Goal: Transaction & Acquisition: Download file/media

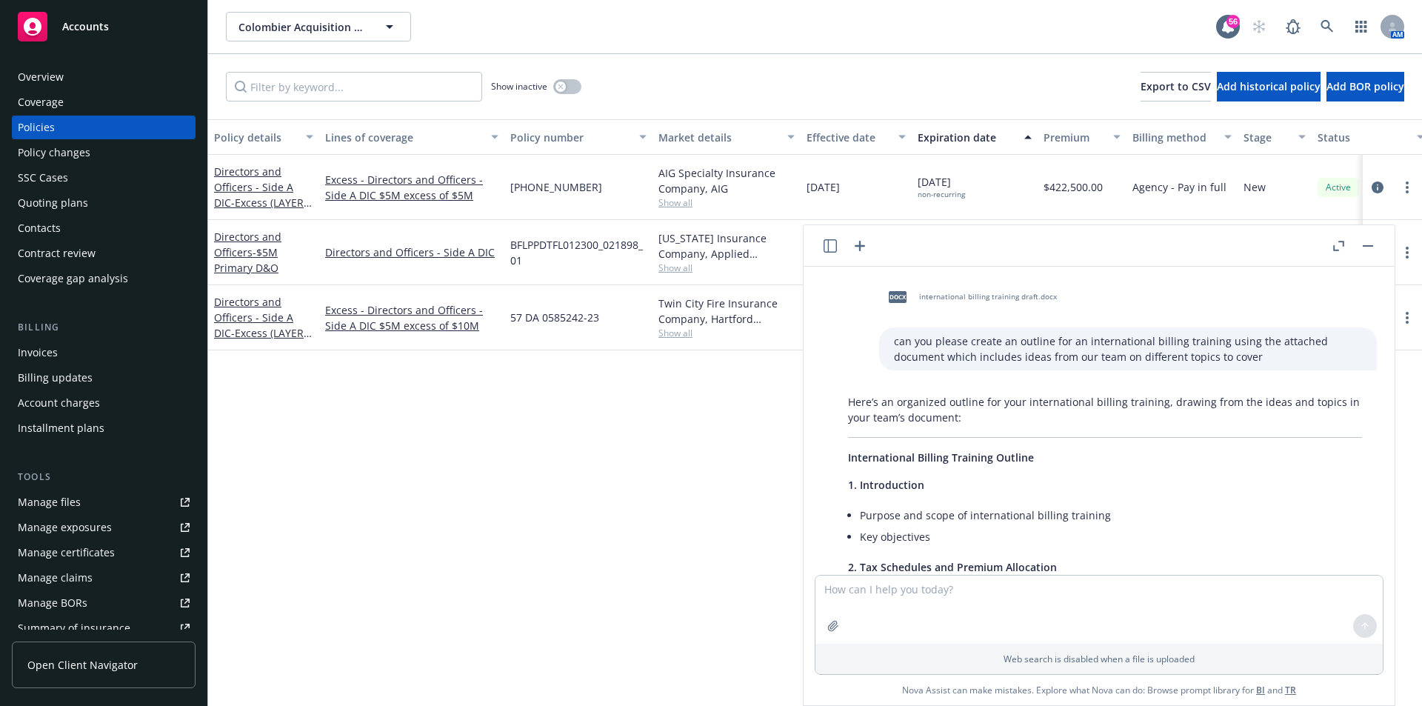
scroll to position [148, 0]
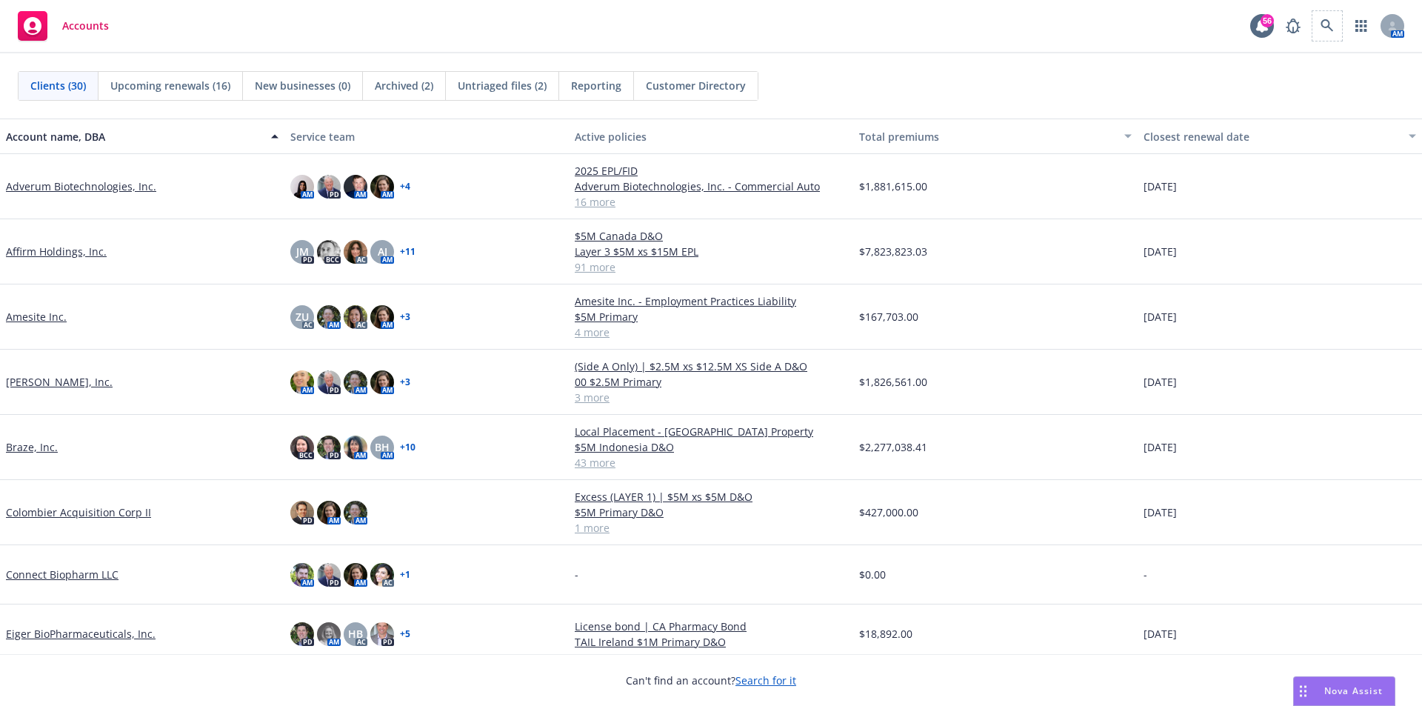
click at [1342, 19] on div "AM" at bounding box center [1341, 26] width 126 height 30
click at [1327, 28] on icon at bounding box center [1326, 25] width 13 height 13
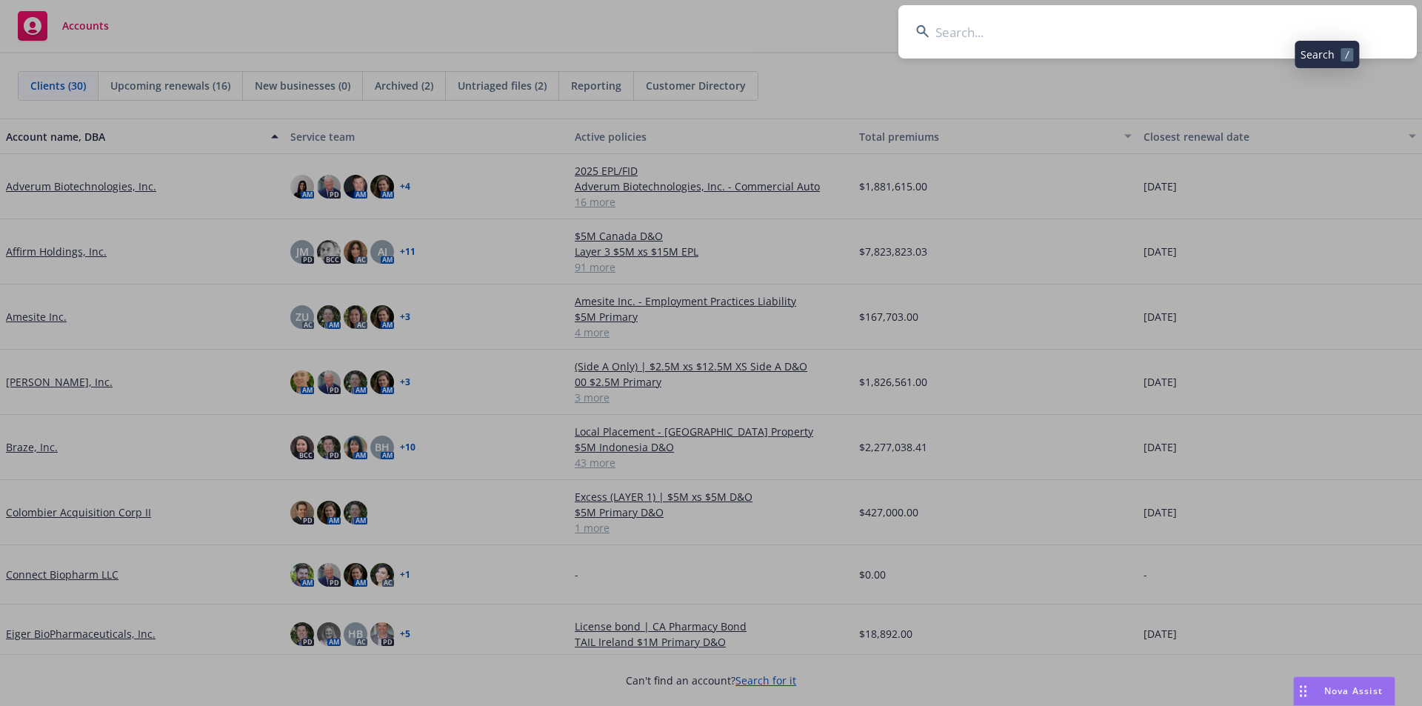
click at [982, 35] on input at bounding box center [1157, 31] width 518 height 53
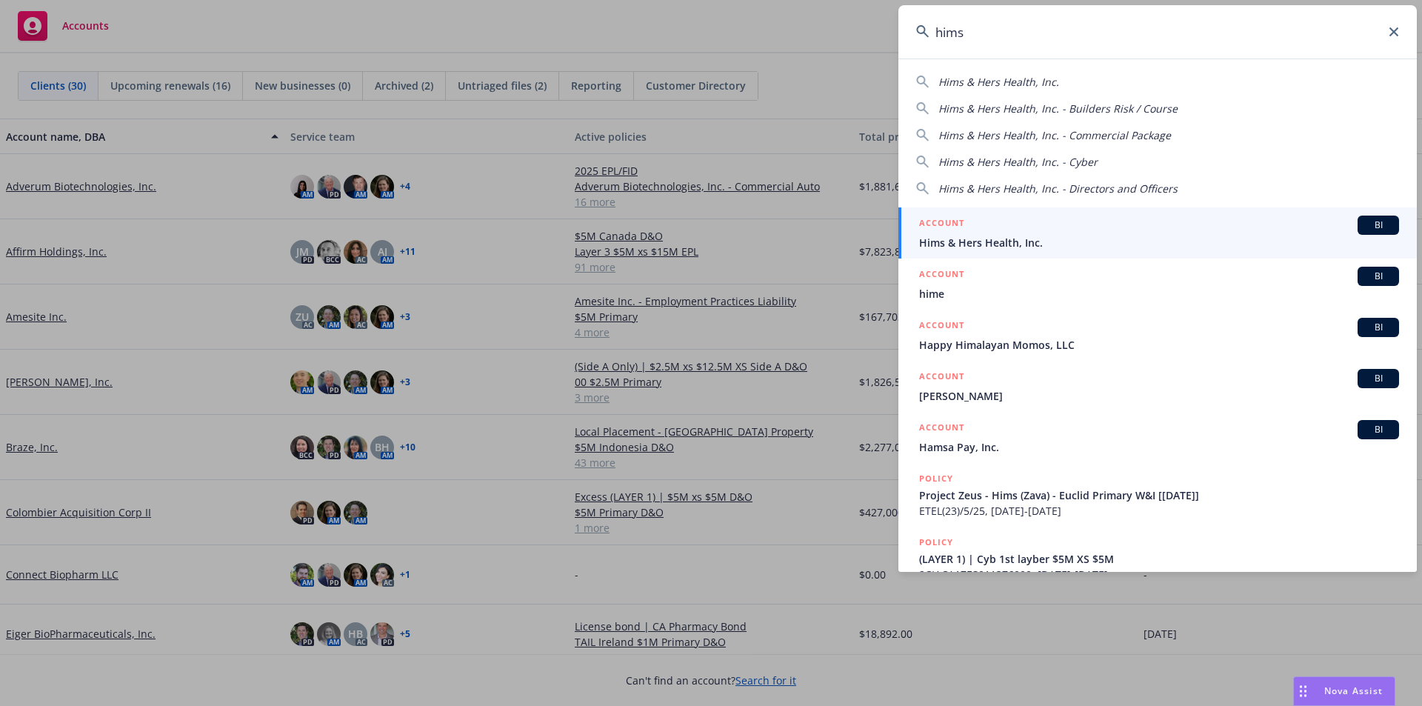
type input "hims"
click at [1012, 233] on div "ACCOUNT BI" at bounding box center [1159, 225] width 480 height 19
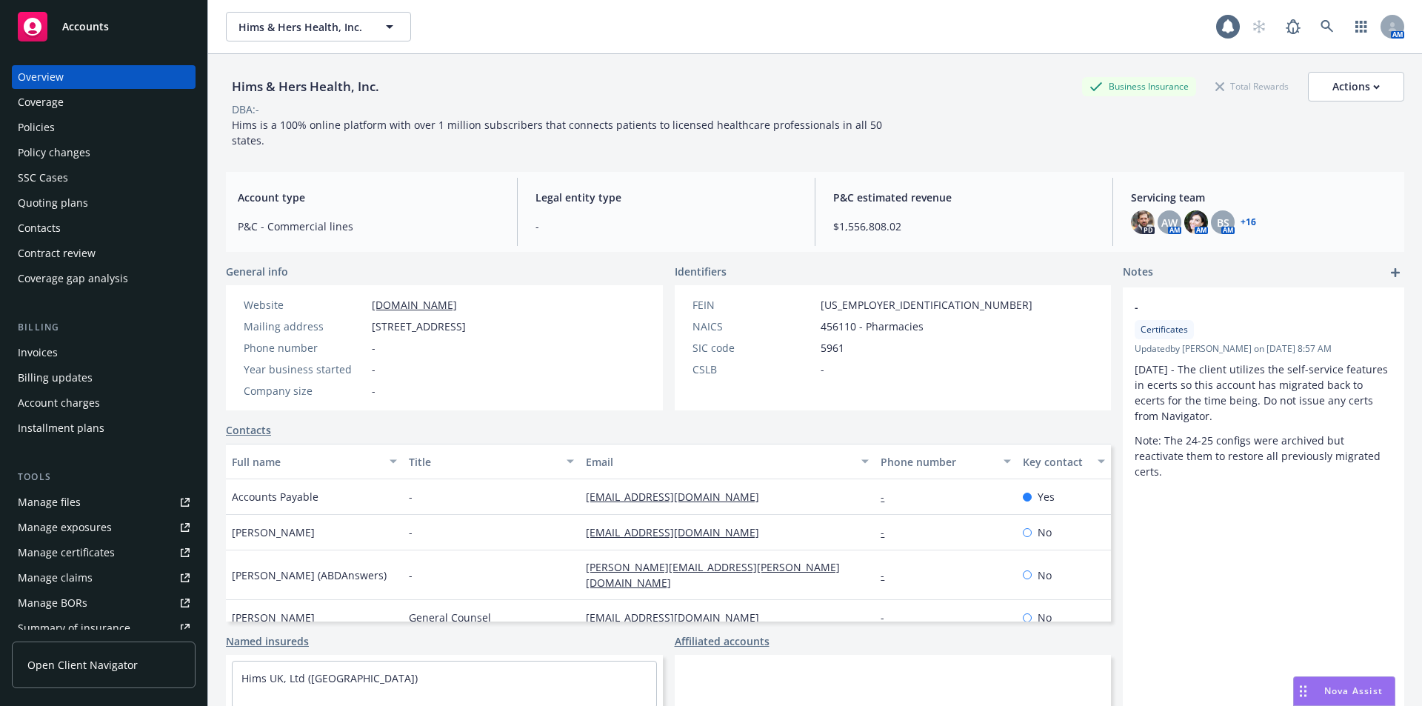
click at [38, 124] on div "Policies" at bounding box center [36, 128] width 37 height 24
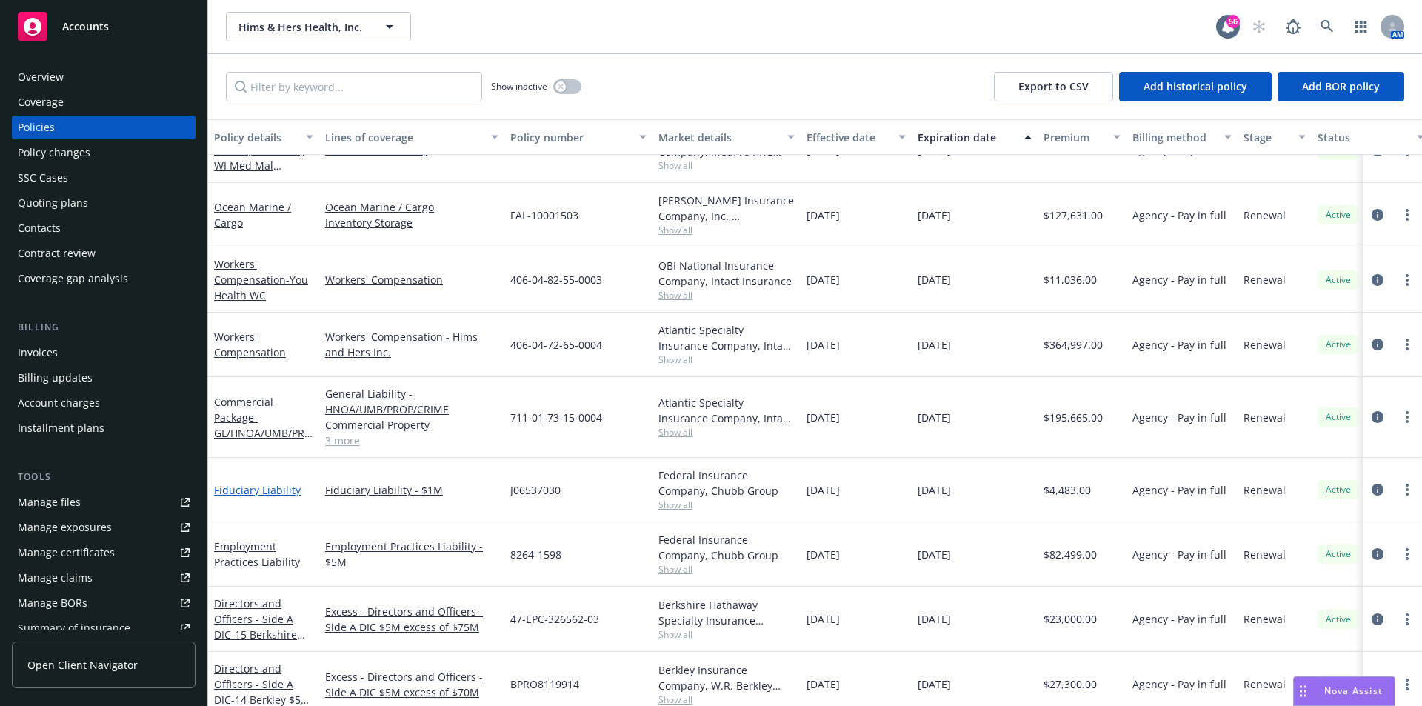
scroll to position [1037, 0]
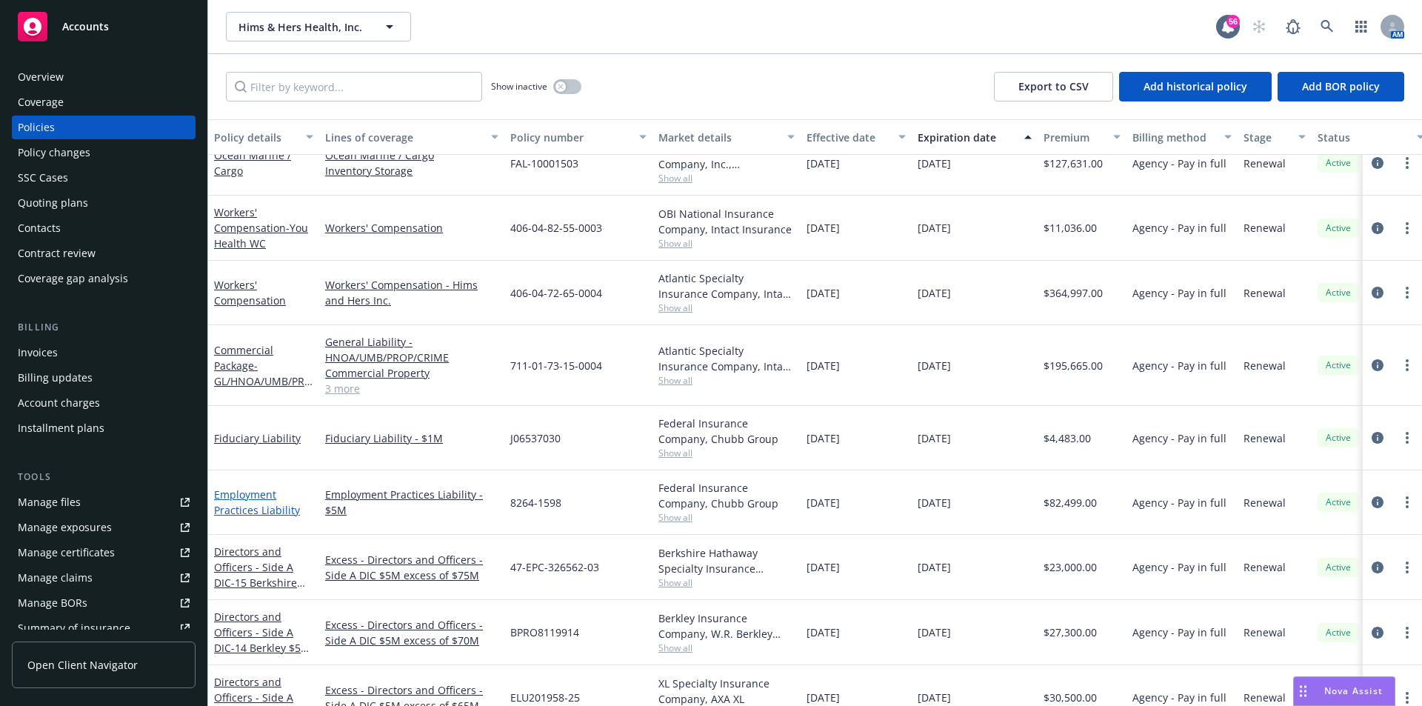
click at [253, 496] on link "Employment Practices Liability" at bounding box center [257, 502] width 86 height 30
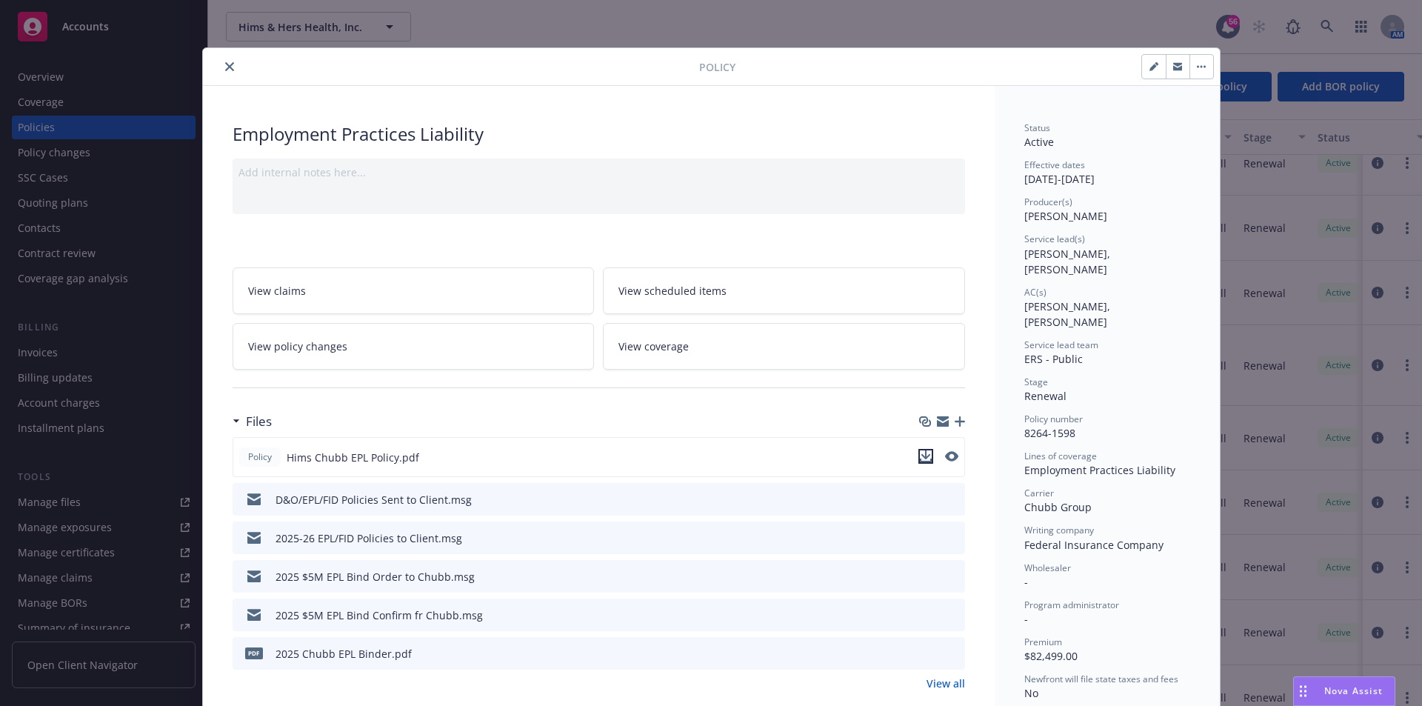
click at [922, 459] on icon "download file" at bounding box center [926, 456] width 12 height 12
click at [225, 66] on icon "close" at bounding box center [229, 66] width 9 height 9
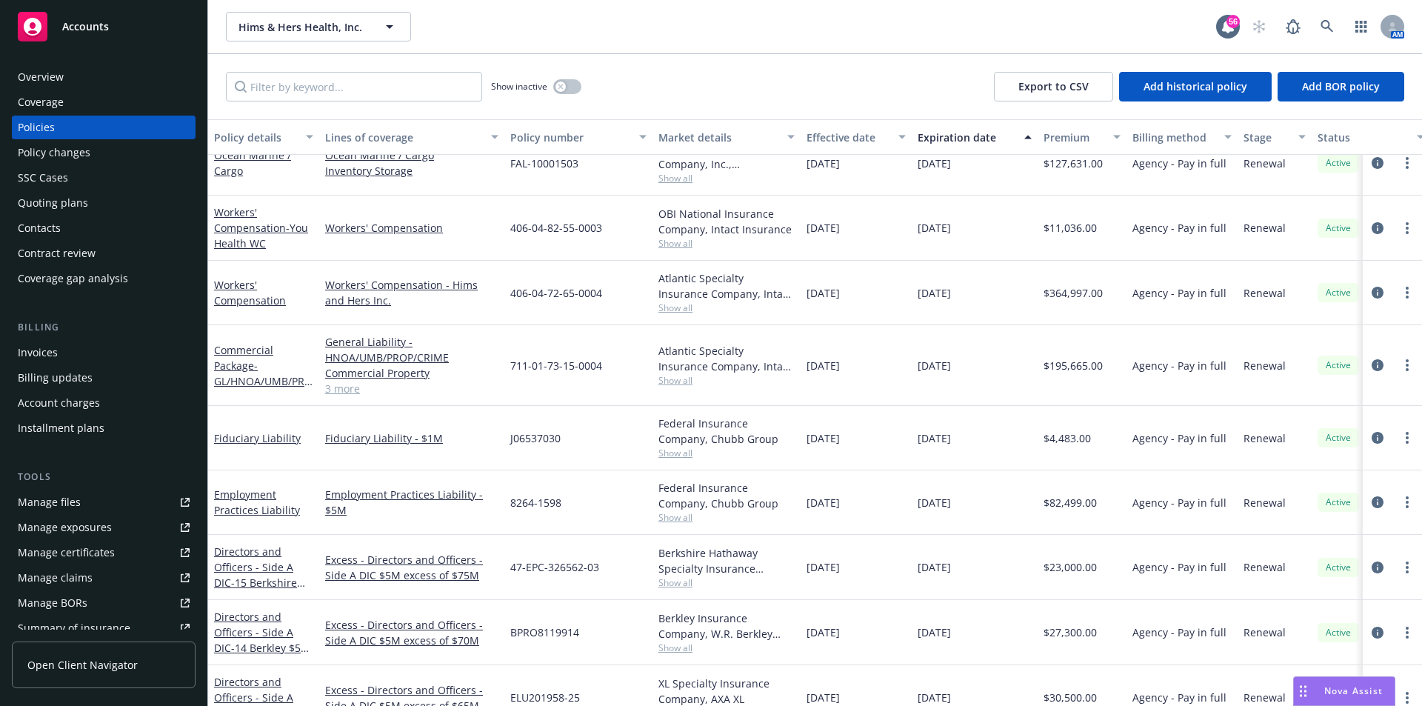
click at [226, 64] on div "Show inactive Export to CSV Add historical policy Add BOR policy" at bounding box center [815, 86] width 1214 height 65
click at [1325, 35] on link at bounding box center [1327, 27] width 30 height 30
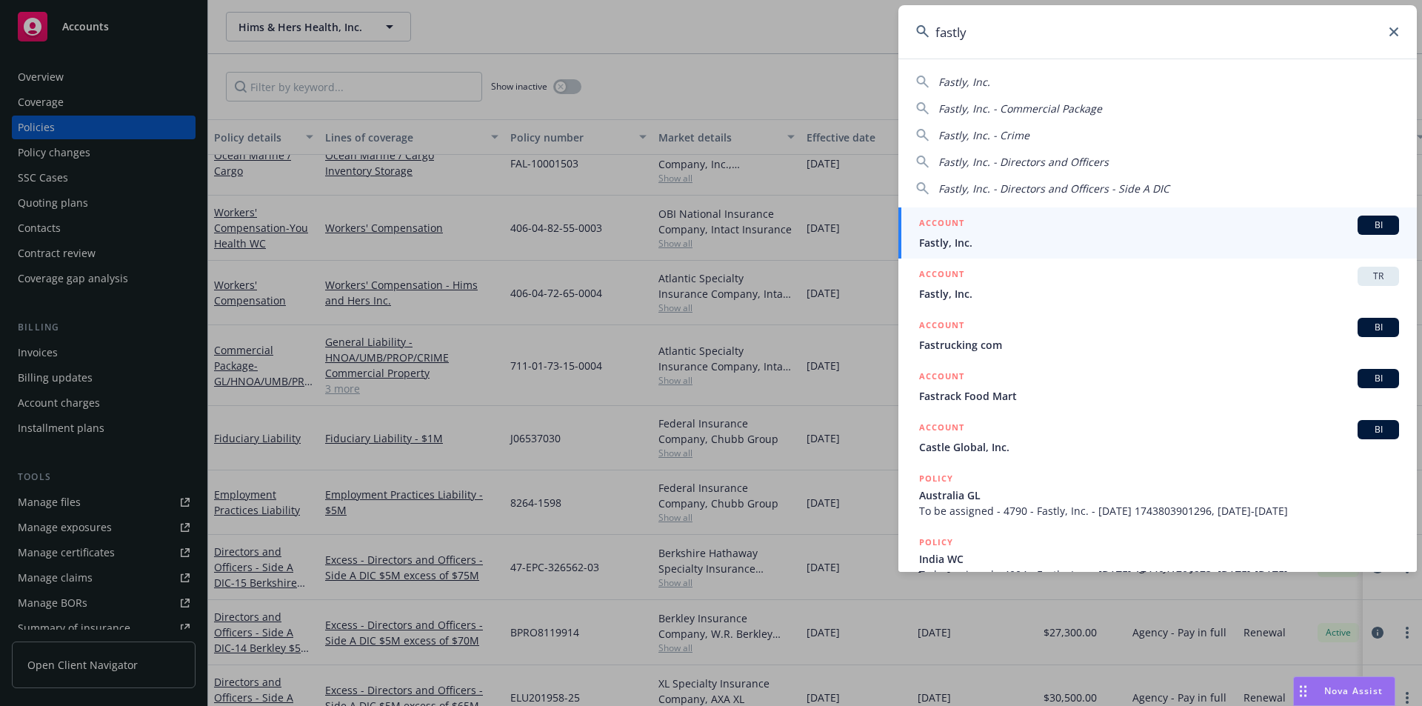
type input "fastly"
click at [1048, 233] on div "ACCOUNT BI" at bounding box center [1159, 225] width 480 height 19
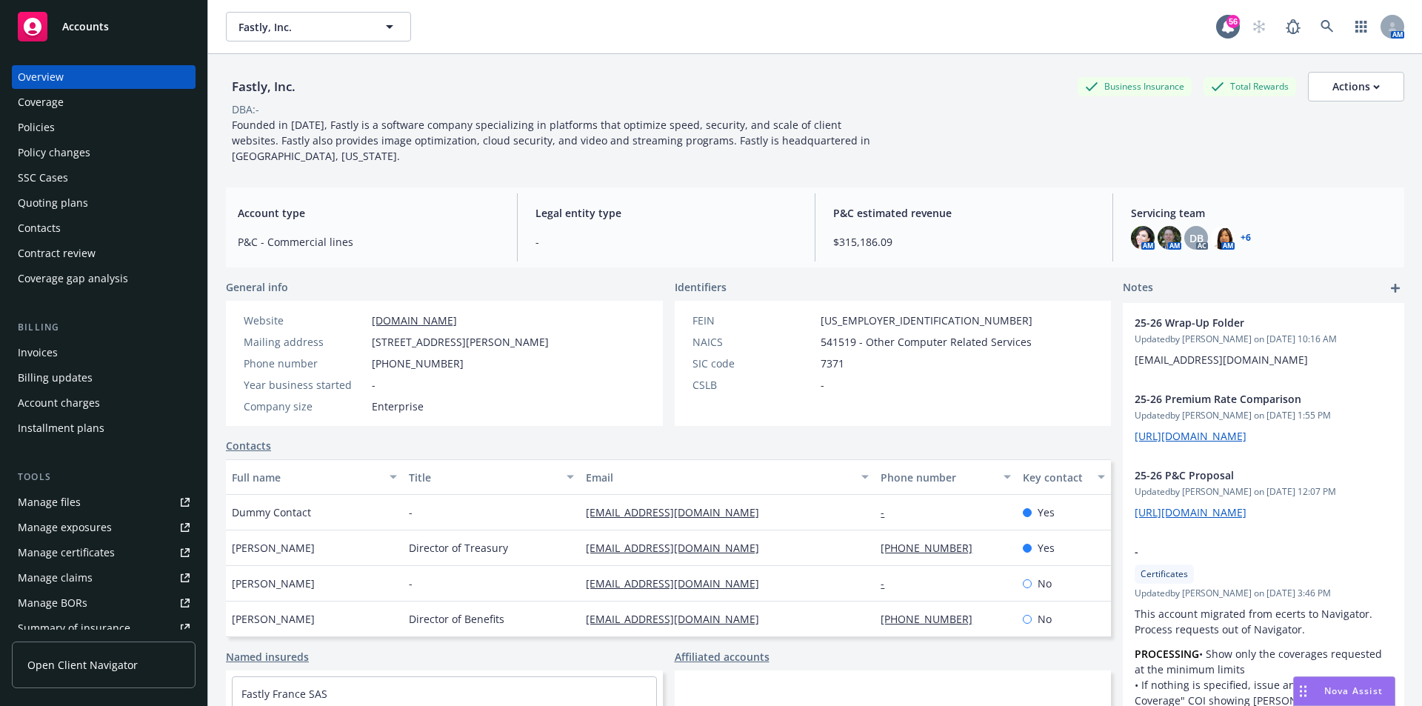
click at [30, 130] on div "Policies" at bounding box center [36, 128] width 37 height 24
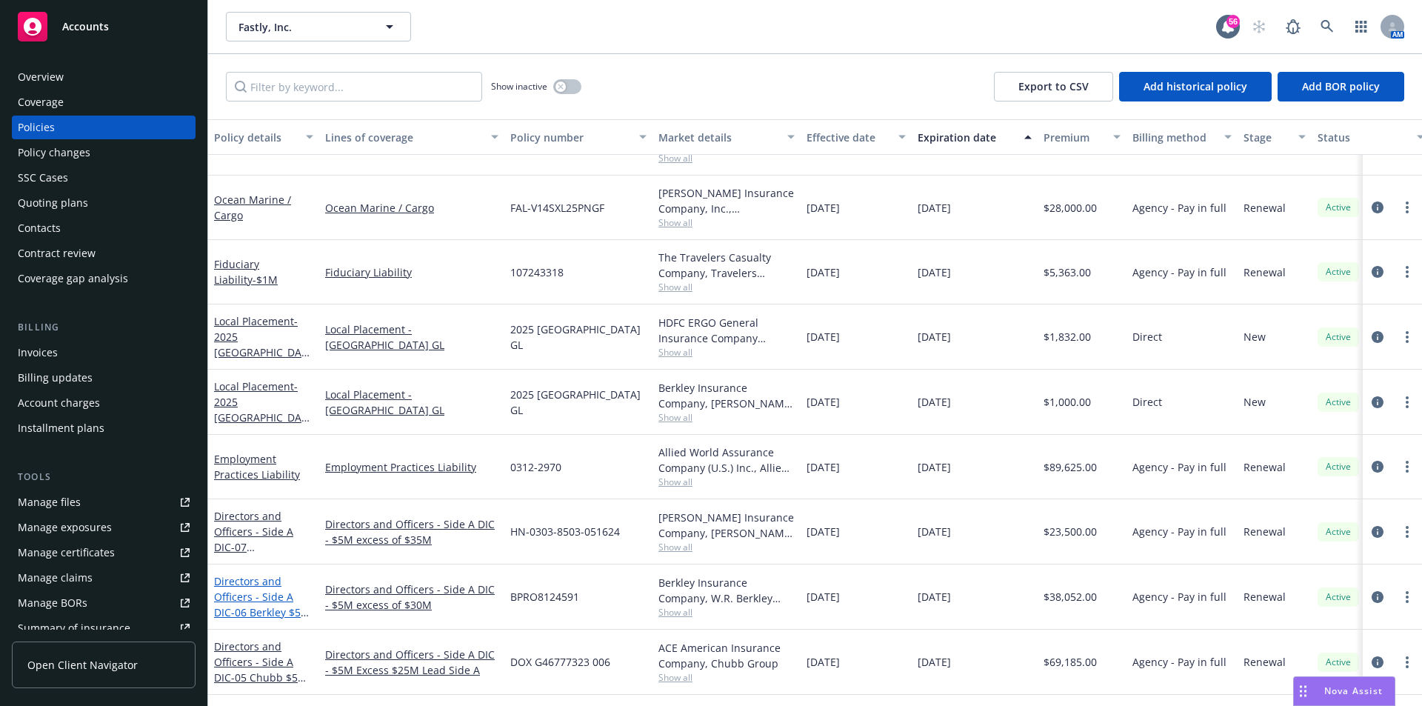
scroll to position [1111, 0]
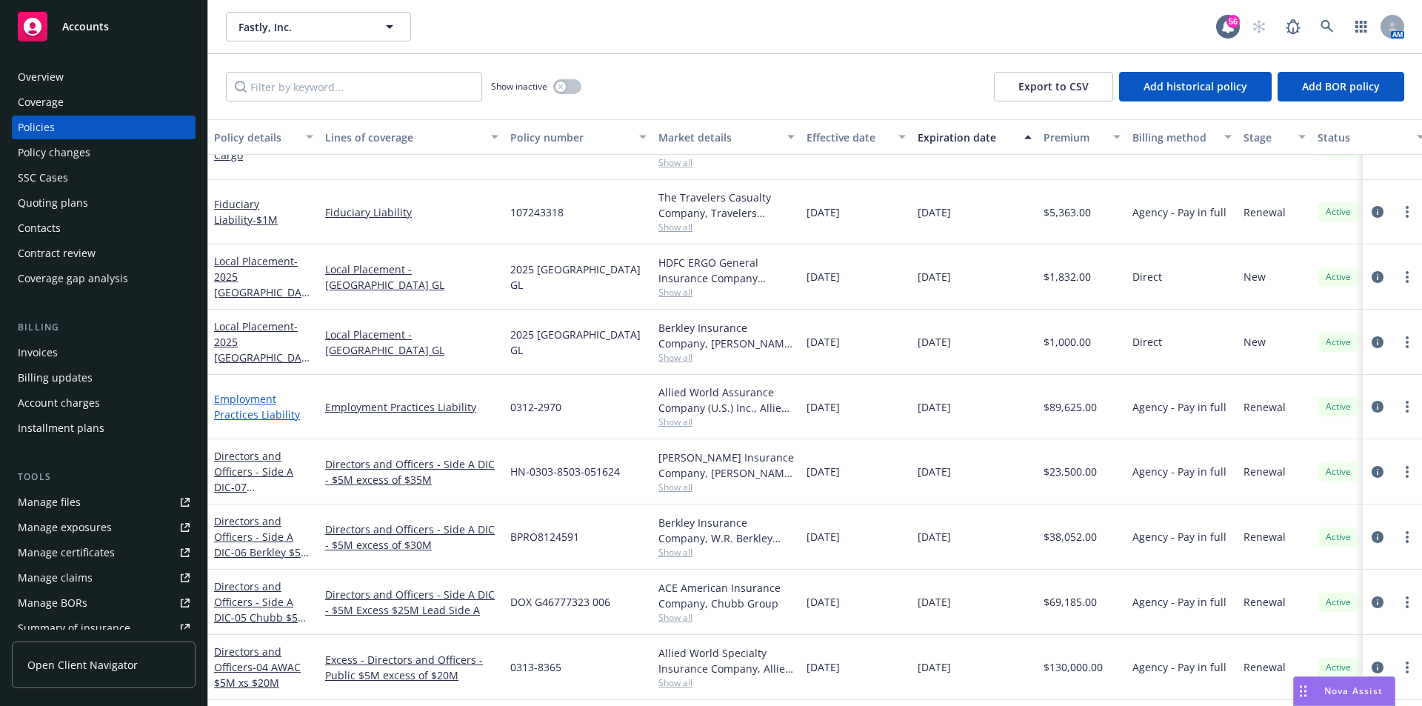
click at [243, 399] on link "Employment Practices Liability" at bounding box center [257, 407] width 86 height 30
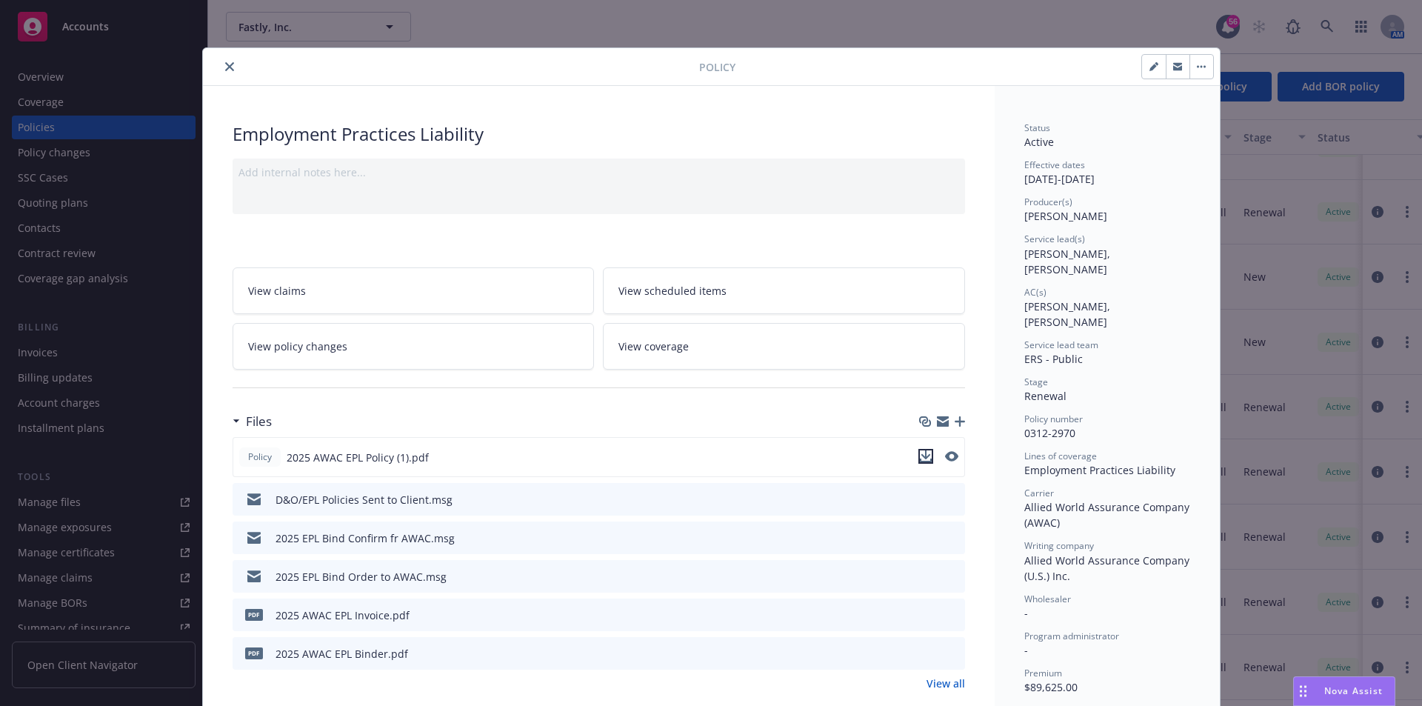
click at [923, 459] on icon "download file" at bounding box center [926, 456] width 12 height 12
